Goal: Check status: Check status

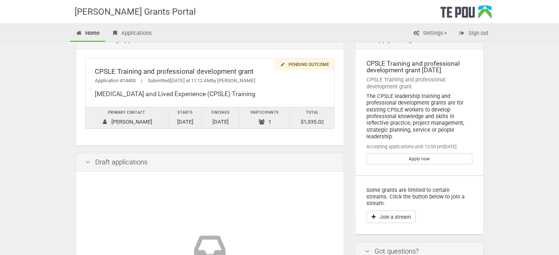
scroll to position [14, 0]
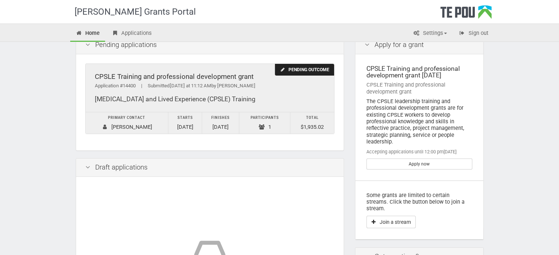
click at [313, 66] on div "Pending outcome" at bounding box center [304, 70] width 59 height 12
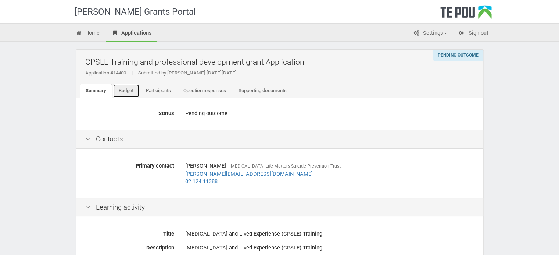
click at [127, 88] on link "Budget" at bounding box center [126, 91] width 26 height 14
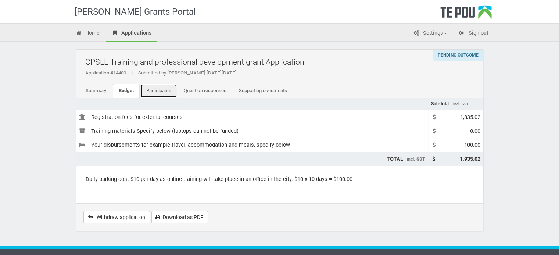
click at [162, 89] on link "Participants" at bounding box center [158, 91] width 37 height 14
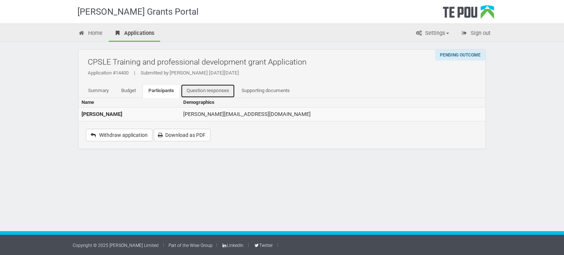
click at [208, 88] on link "Question responses" at bounding box center [208, 91] width 54 height 14
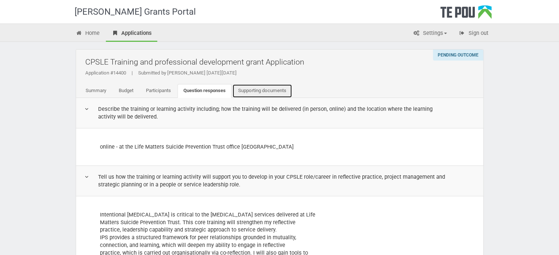
click at [263, 92] on link "Supporting documents" at bounding box center [262, 91] width 60 height 14
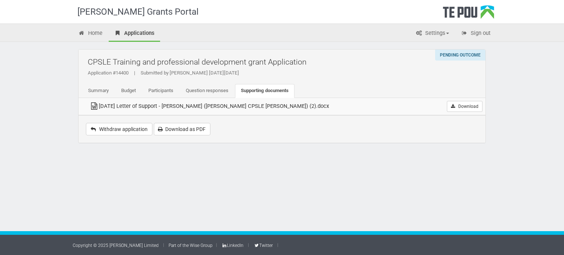
click at [527, 60] on div "[PERSON_NAME] Grants Portal Home Applications Settings Profile My account FAQs …" at bounding box center [282, 127] width 564 height 255
